Goal: Transaction & Acquisition: Subscribe to service/newsletter

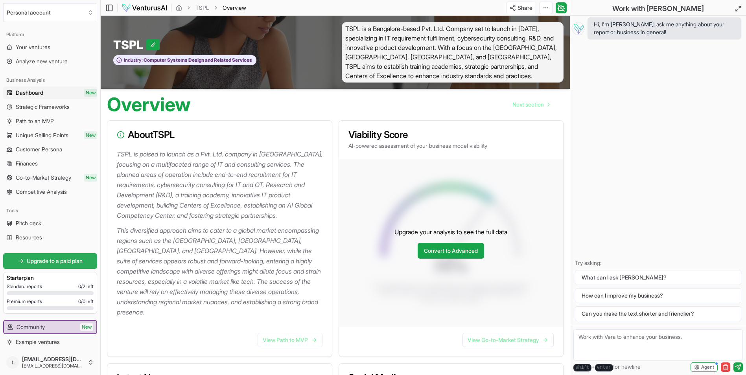
drag, startPoint x: 46, startPoint y: 255, endPoint x: 54, endPoint y: 255, distance: 7.9
click at [47, 255] on link "Upgrade to a paid plan" at bounding box center [50, 261] width 94 height 16
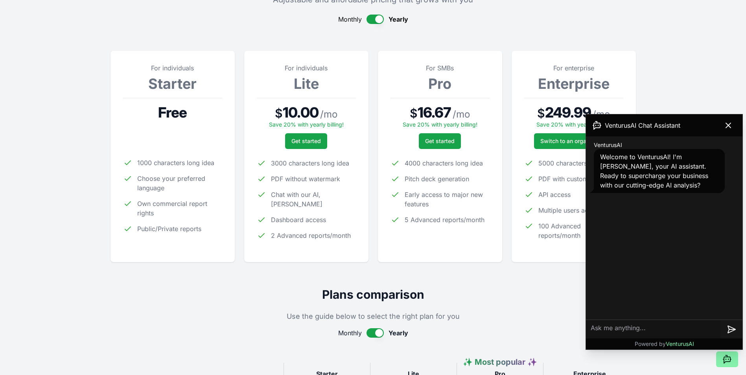
scroll to position [79, 0]
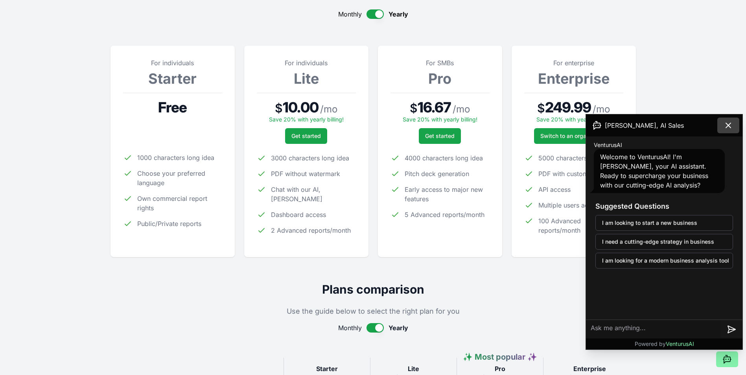
click at [726, 129] on icon at bounding box center [728, 125] width 9 height 9
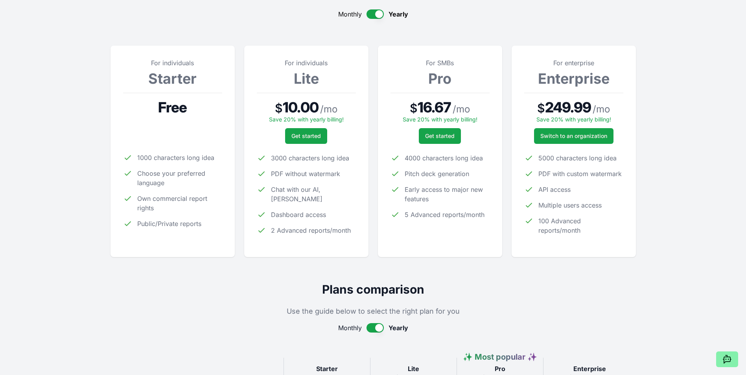
click at [369, 14] on button "button" at bounding box center [375, 13] width 17 height 9
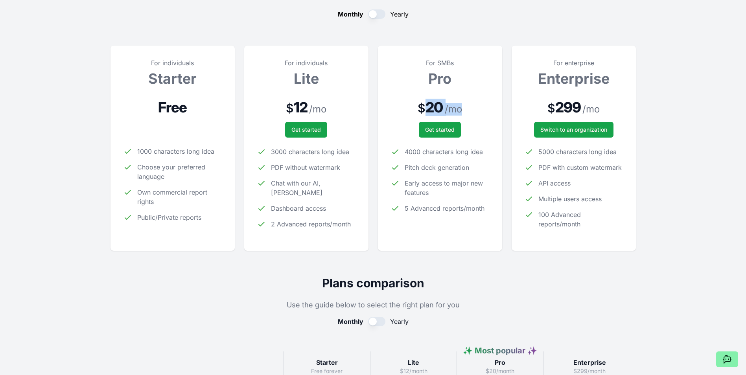
drag, startPoint x: 422, startPoint y: 103, endPoint x: 460, endPoint y: 103, distance: 37.4
click at [460, 103] on div "$ 20 / mo" at bounding box center [440, 108] width 99 height 16
drag, startPoint x: 460, startPoint y: 103, endPoint x: 441, endPoint y: 177, distance: 75.5
click at [441, 177] on ul "4000 characters long idea Pitch deck generation Early access to major new featu…" at bounding box center [440, 180] width 99 height 66
click at [402, 208] on li "5 Advanced reports/month" at bounding box center [440, 208] width 99 height 9
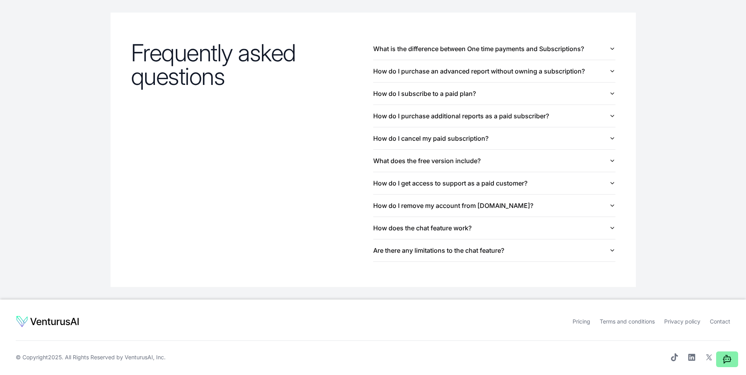
scroll to position [833, 0]
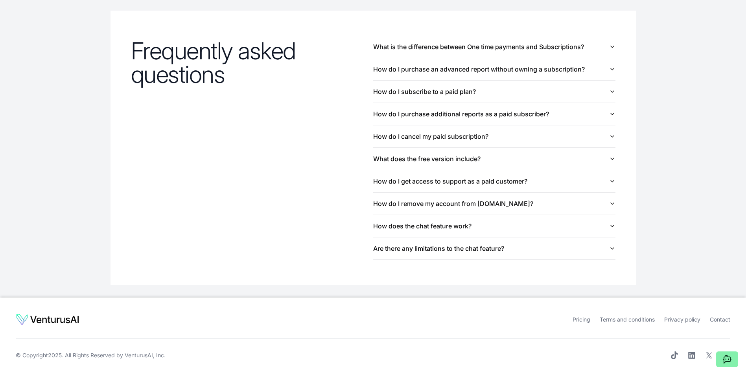
click at [449, 228] on button "How does the chat feature work?" at bounding box center [494, 226] width 242 height 22
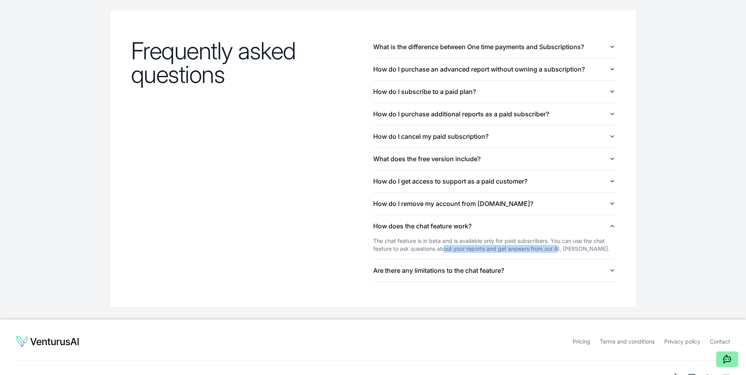
drag, startPoint x: 443, startPoint y: 252, endPoint x: 558, endPoint y: 250, distance: 114.9
click at [558, 250] on div "The chat feature is in beta and is available only for paid subscribers. You can…" at bounding box center [494, 245] width 242 height 16
click at [412, 251] on div "The chat feature is in beta and is available only for paid subscribers. You can…" at bounding box center [494, 245] width 242 height 16
click at [450, 277] on button "Are there any limitations to the chat feature?" at bounding box center [494, 271] width 242 height 22
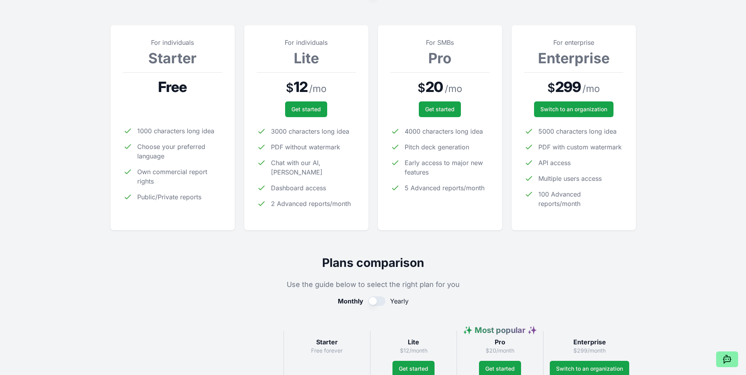
scroll to position [0, 0]
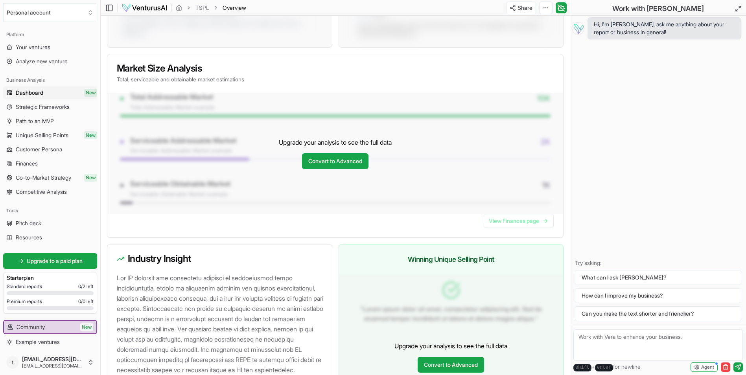
scroll to position [708, 0]
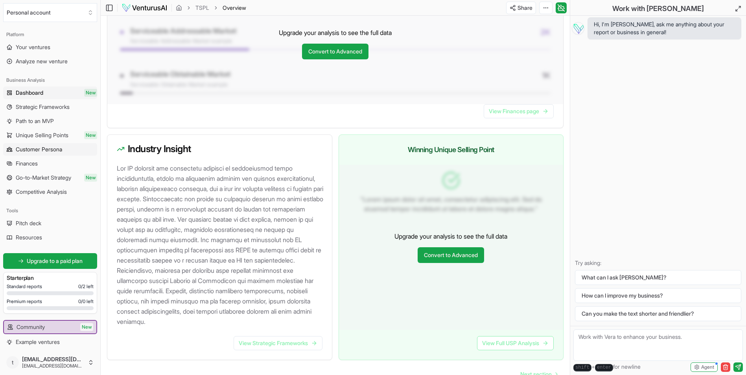
click at [36, 151] on span "Customer Persona" at bounding box center [39, 150] width 46 height 8
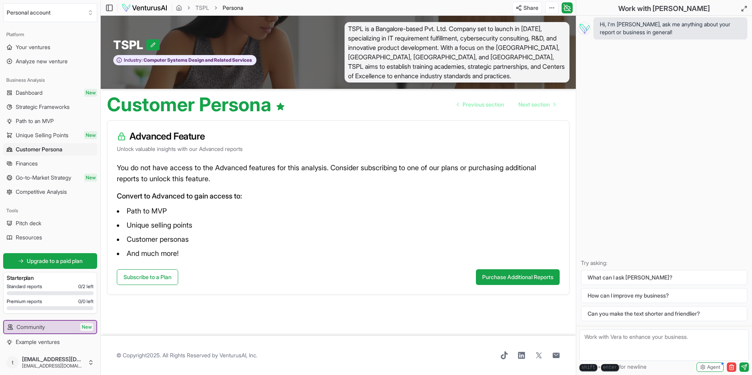
click at [43, 119] on span "Path to an MVP" at bounding box center [35, 121] width 38 height 8
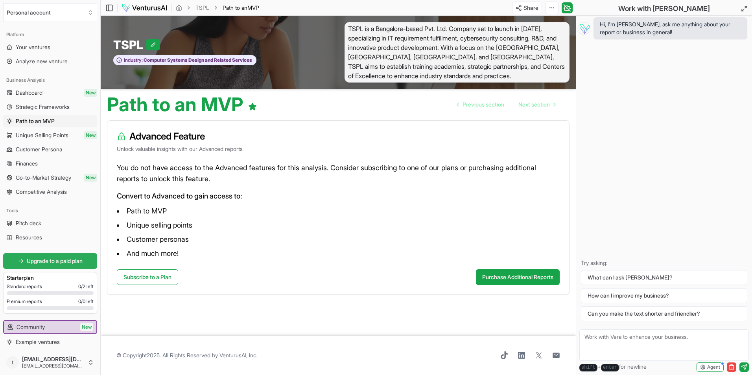
click at [58, 261] on span "Upgrade to a paid plan" at bounding box center [55, 261] width 56 height 8
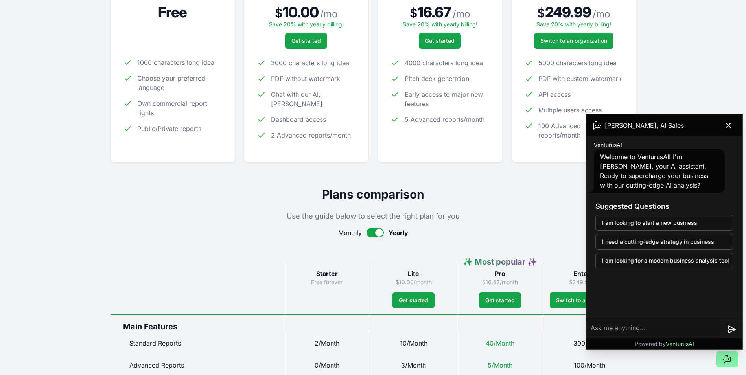
scroll to position [79, 0]
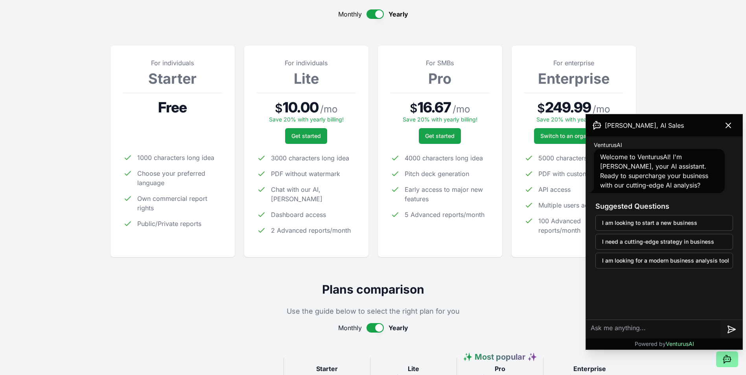
click at [367, 16] on button "button" at bounding box center [375, 13] width 17 height 9
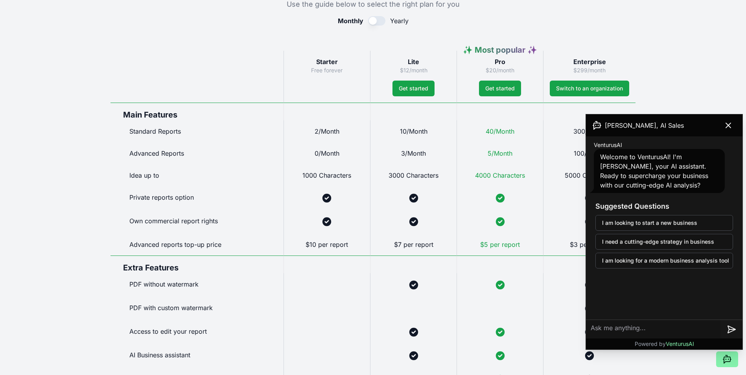
scroll to position [393, 0]
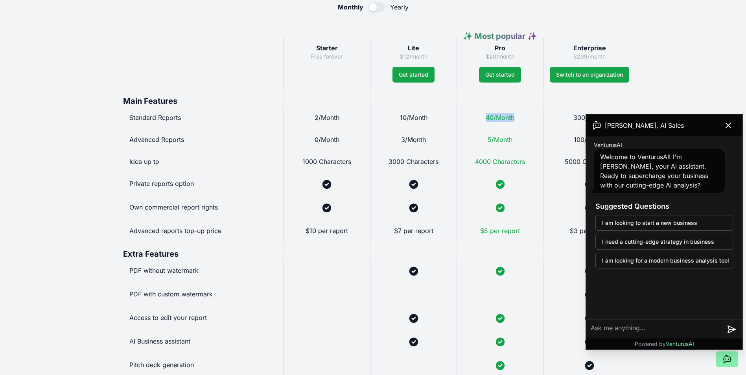
drag, startPoint x: 482, startPoint y: 118, endPoint x: 529, endPoint y: 120, distance: 47.2
click at [529, 120] on div "40/Month" at bounding box center [500, 118] width 87 height 22
drag, startPoint x: 529, startPoint y: 120, endPoint x: 500, endPoint y: 142, distance: 36.5
click at [487, 131] on div "5/Month" at bounding box center [500, 140] width 87 height 22
drag, startPoint x: 142, startPoint y: 140, endPoint x: 206, endPoint y: 140, distance: 64.9
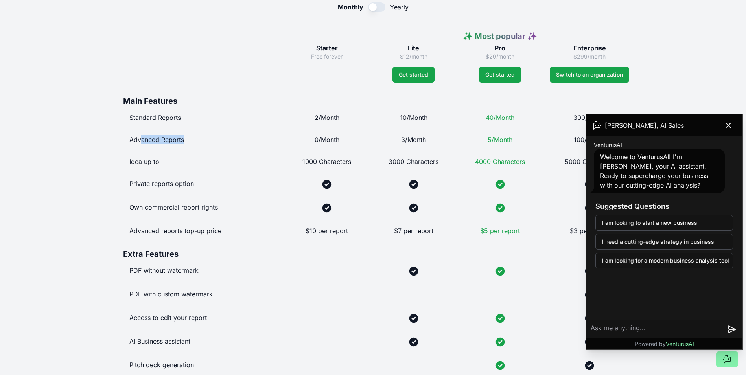
click at [206, 140] on div "Advanced Reports" at bounding box center [197, 140] width 173 height 22
click at [508, 140] on span "5/Month" at bounding box center [500, 140] width 25 height 8
drag, startPoint x: 315, startPoint y: 140, endPoint x: 341, endPoint y: 142, distance: 26.0
click at [341, 142] on div "0/Month" at bounding box center [327, 140] width 87 height 22
click at [729, 125] on icon at bounding box center [728, 125] width 5 height 5
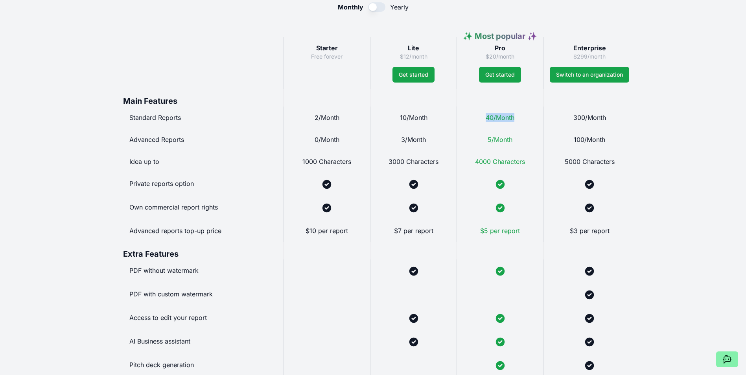
drag, startPoint x: 483, startPoint y: 115, endPoint x: 518, endPoint y: 115, distance: 35.4
click at [518, 115] on div "40/Month" at bounding box center [500, 118] width 87 height 22
drag, startPoint x: 518, startPoint y: 115, endPoint x: 502, endPoint y: 187, distance: 73.5
click at [502, 187] on icon at bounding box center [500, 184] width 9 height 9
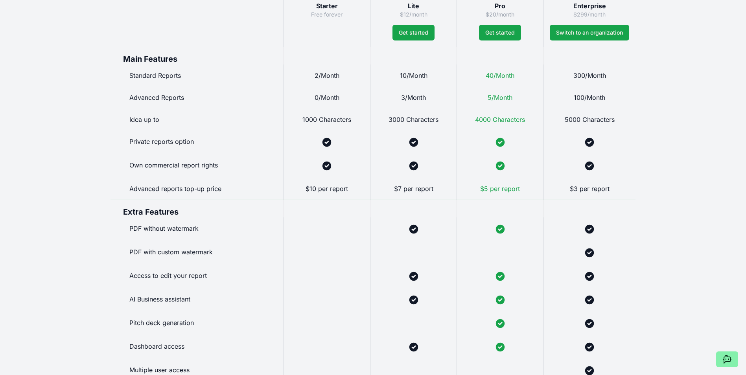
scroll to position [0, 0]
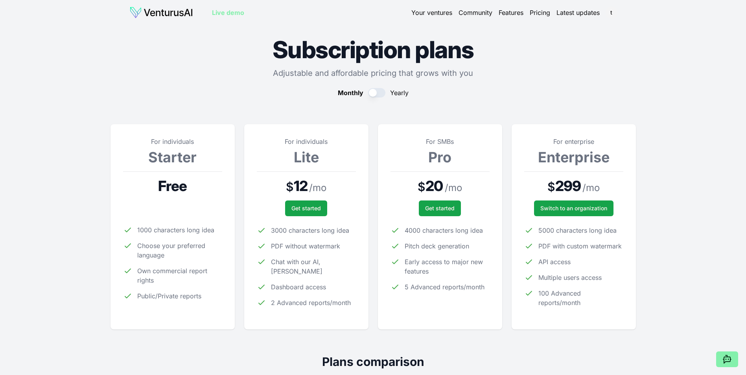
click at [585, 13] on link "Latest updates" at bounding box center [578, 12] width 43 height 9
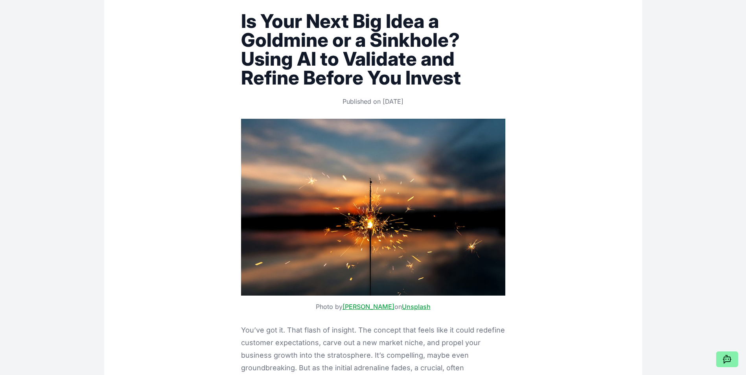
scroll to position [79, 0]
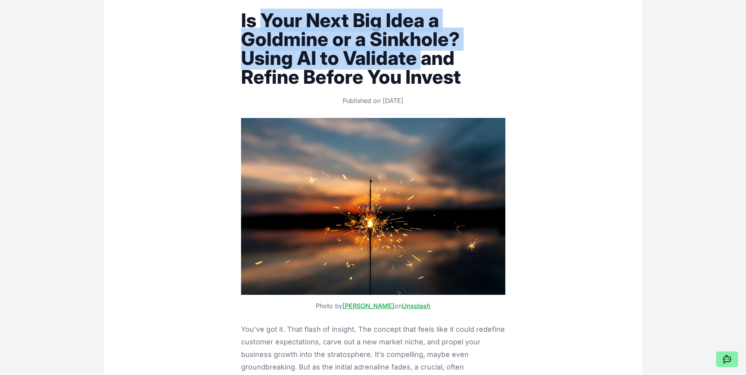
drag, startPoint x: 260, startPoint y: 26, endPoint x: 423, endPoint y: 55, distance: 165.9
click at [423, 55] on h1 "Is Your Next Big Idea a Goldmine or a Sinkhole? Using AI to Validate and Refine…" at bounding box center [373, 49] width 264 height 76
drag, startPoint x: 423, startPoint y: 55, endPoint x: 314, endPoint y: 54, distance: 109.4
click at [314, 54] on h1 "Is Your Next Big Idea a Goldmine or a Sinkhole? Using AI to Validate and Refine…" at bounding box center [373, 49] width 264 height 76
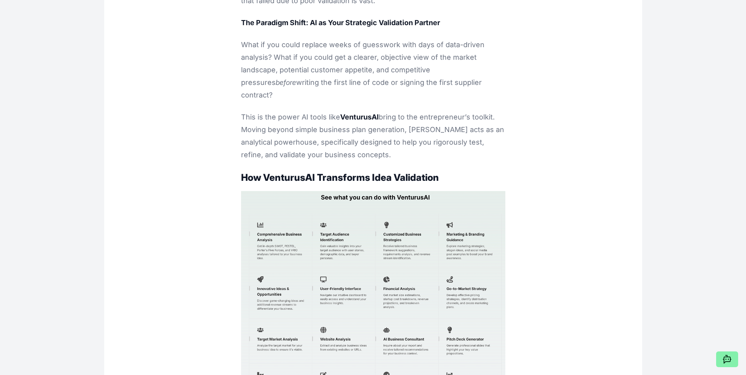
scroll to position [865, 0]
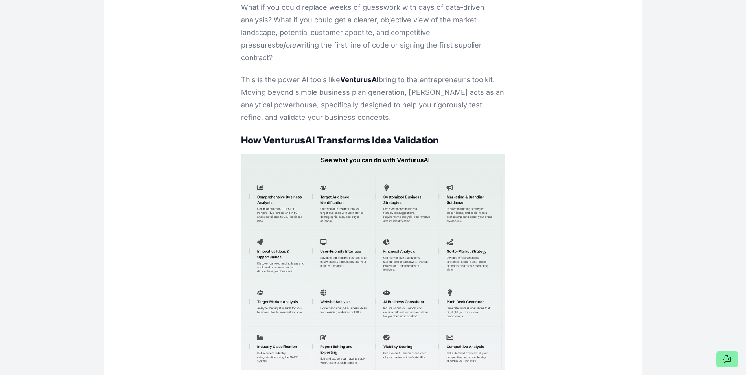
click at [367, 208] on img at bounding box center [373, 262] width 264 height 216
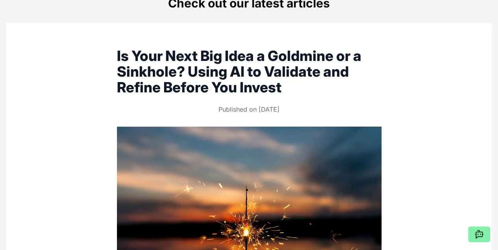
scroll to position [0, 0]
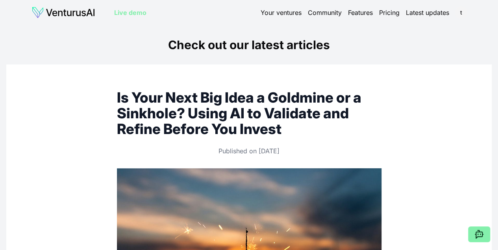
click at [82, 11] on img at bounding box center [63, 12] width 64 height 13
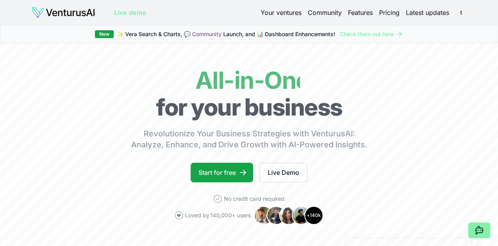
click at [295, 17] on div "Your ventures Community Features Pricing Latest updates t" at bounding box center [363, 12] width 206 height 11
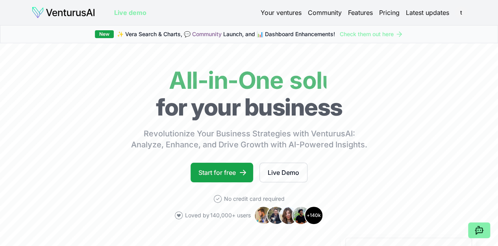
click at [287, 16] on link "Your ventures" at bounding box center [280, 12] width 41 height 9
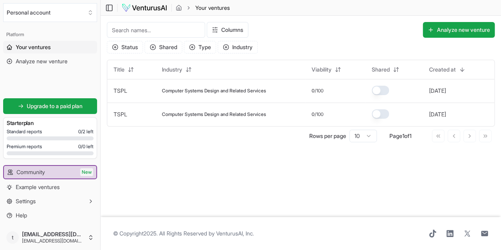
click at [53, 44] on link "Your ventures" at bounding box center [50, 47] width 94 height 13
click at [40, 61] on span "Analyze new venture" at bounding box center [42, 61] width 52 height 8
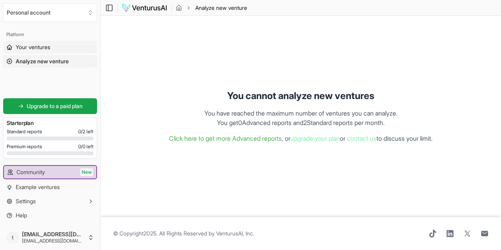
click at [44, 50] on span "Your ventures" at bounding box center [33, 47] width 35 height 8
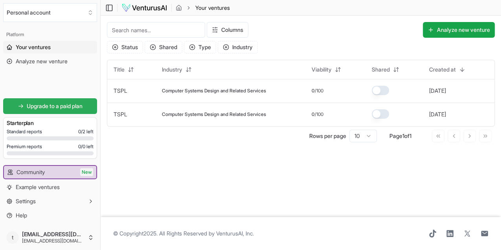
click at [45, 106] on span "Upgrade to a paid plan" at bounding box center [55, 106] width 56 height 8
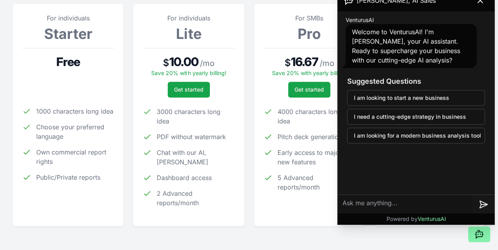
scroll to position [183, 0]
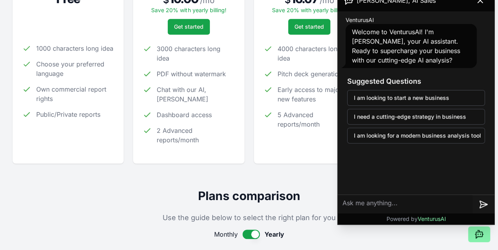
click at [253, 230] on button "button" at bounding box center [250, 234] width 17 height 9
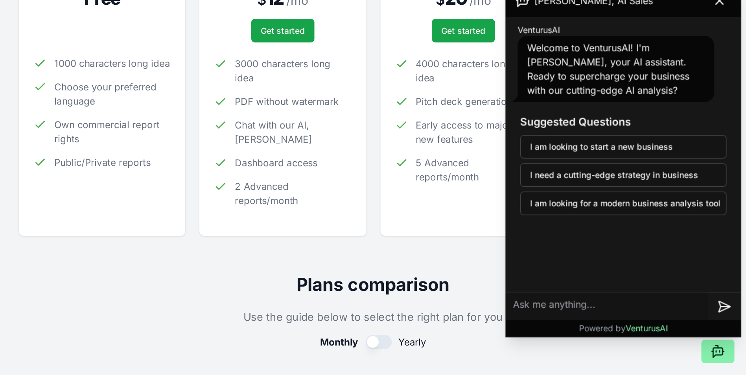
scroll to position [184, 0]
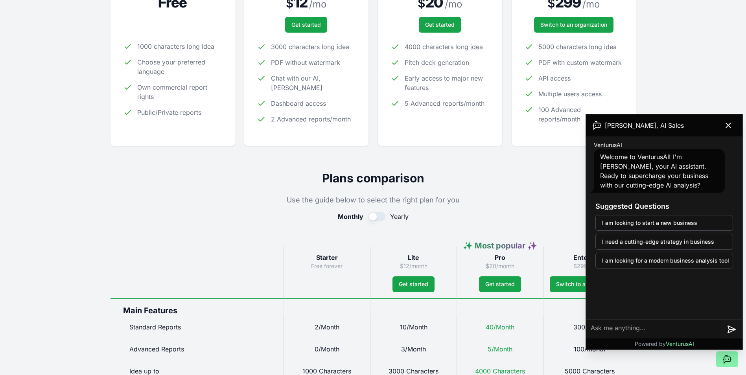
click at [450, 129] on div "For SMBs Pro $ 20 / mo Get started 4000 characters long idea Pitch deck generat…" at bounding box center [440, 43] width 99 height 180
click at [731, 122] on icon at bounding box center [728, 125] width 9 height 9
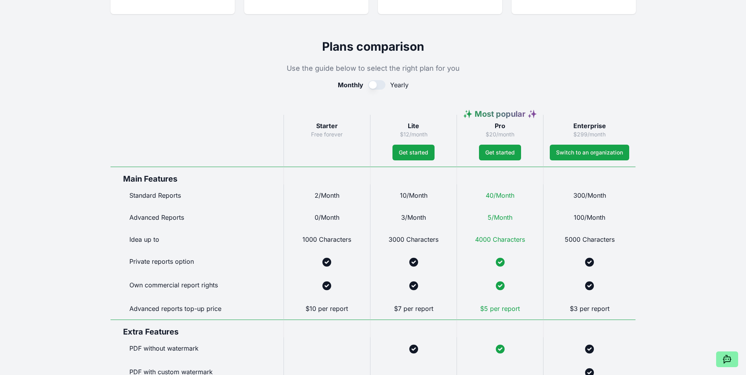
scroll to position [302, 0]
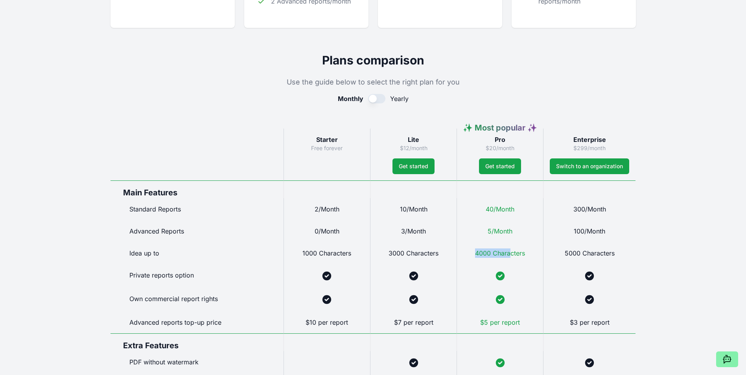
drag, startPoint x: 476, startPoint y: 252, endPoint x: 510, endPoint y: 253, distance: 34.2
click at [510, 253] on span "4000 Characters" at bounding box center [500, 253] width 50 height 8
drag, startPoint x: 510, startPoint y: 253, endPoint x: 494, endPoint y: 254, distance: 15.4
click at [494, 254] on span "4000 Characters" at bounding box center [500, 253] width 50 height 8
drag, startPoint x: 477, startPoint y: 255, endPoint x: 510, endPoint y: 255, distance: 33.4
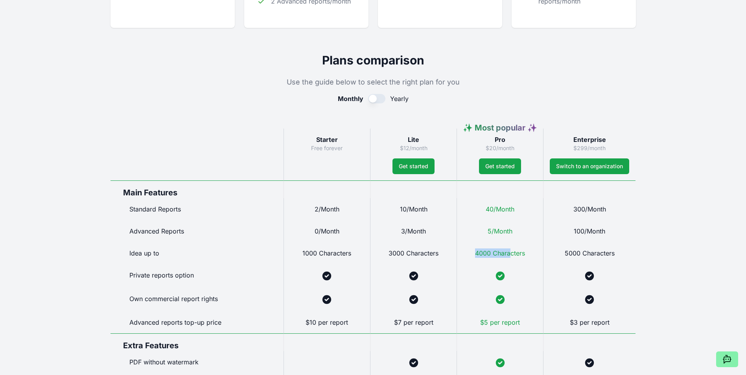
click at [510, 255] on span "4000 Characters" at bounding box center [500, 253] width 50 height 8
drag, startPoint x: 510, startPoint y: 255, endPoint x: 499, endPoint y: 256, distance: 11.4
click at [499, 256] on span "4000 Characters" at bounding box center [500, 253] width 50 height 8
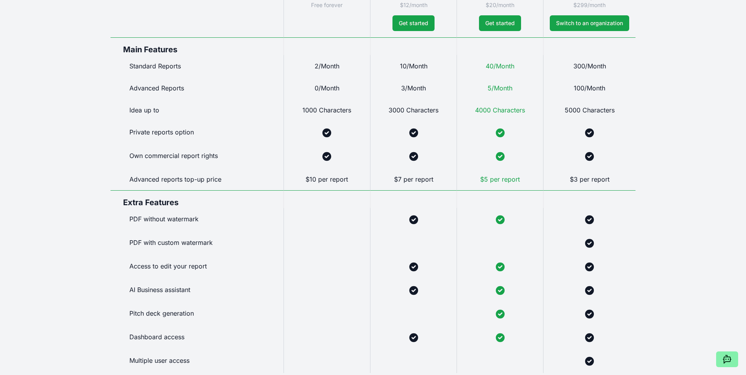
scroll to position [459, 0]
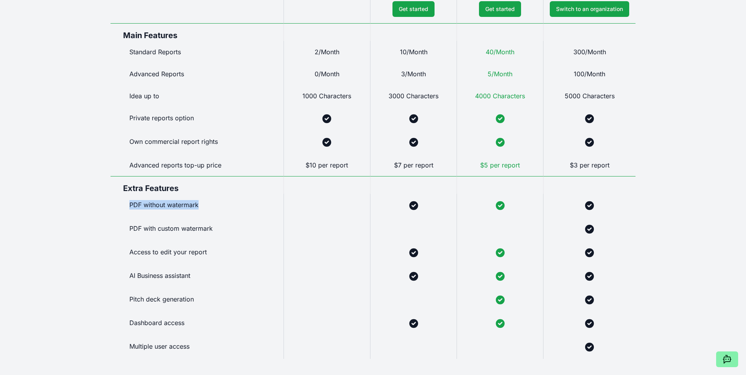
drag, startPoint x: 130, startPoint y: 207, endPoint x: 205, endPoint y: 208, distance: 75.5
click at [205, 208] on div "PDF without watermark" at bounding box center [197, 206] width 173 height 24
drag, startPoint x: 138, startPoint y: 251, endPoint x: 206, endPoint y: 251, distance: 68.8
click at [206, 251] on div "Access to edit your report" at bounding box center [197, 253] width 173 height 24
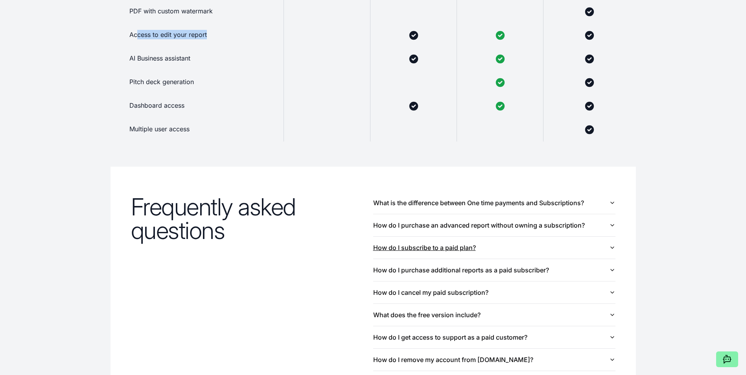
scroll to position [695, 0]
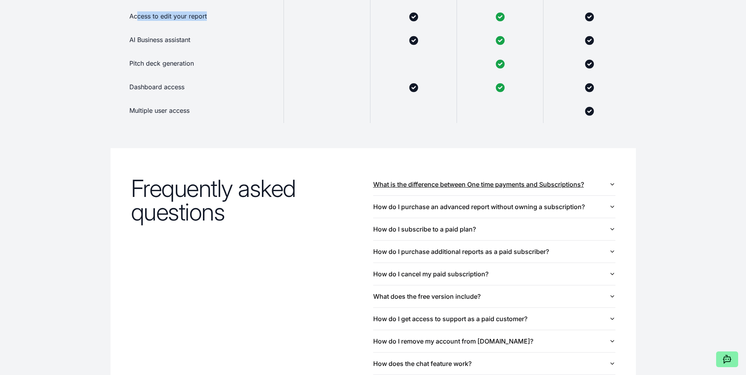
click at [532, 184] on button "What is the difference between One time payments and Subscriptions?" at bounding box center [494, 184] width 242 height 22
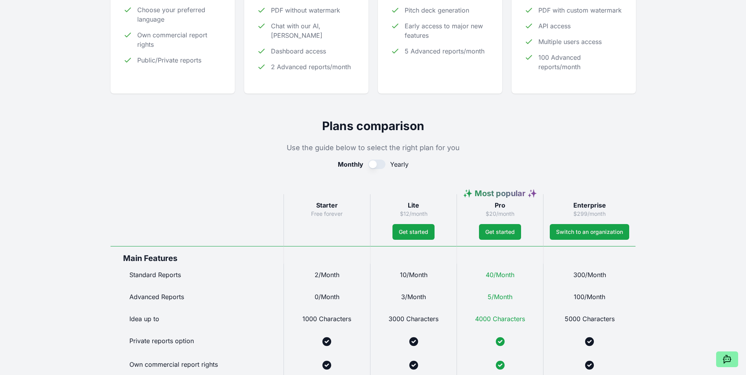
scroll to position [0, 0]
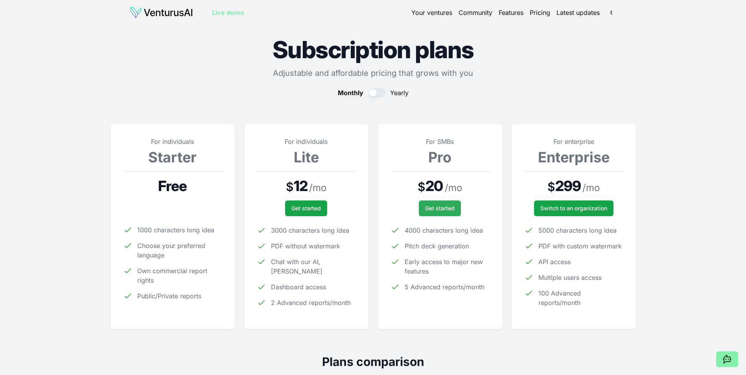
click at [441, 215] on button "Get started" at bounding box center [440, 209] width 42 height 16
